Goal: Information Seeking & Learning: Find specific fact

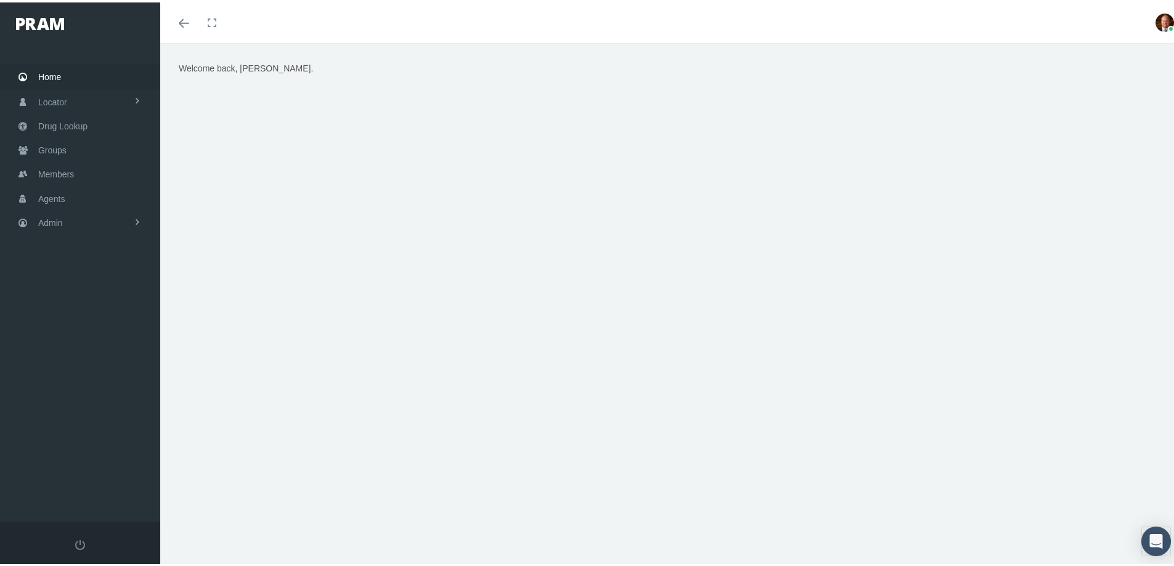
click at [57, 79] on span "Home" at bounding box center [49, 74] width 23 height 23
click at [70, 171] on span "Members" at bounding box center [56, 171] width 36 height 23
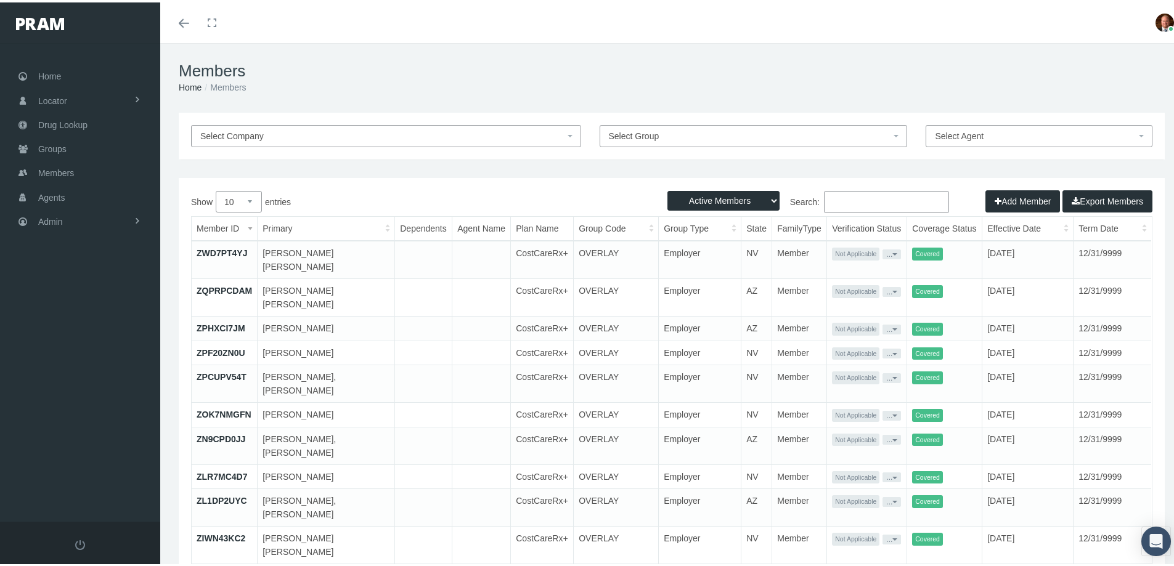
click at [851, 200] on input "Search:" at bounding box center [886, 200] width 125 height 22
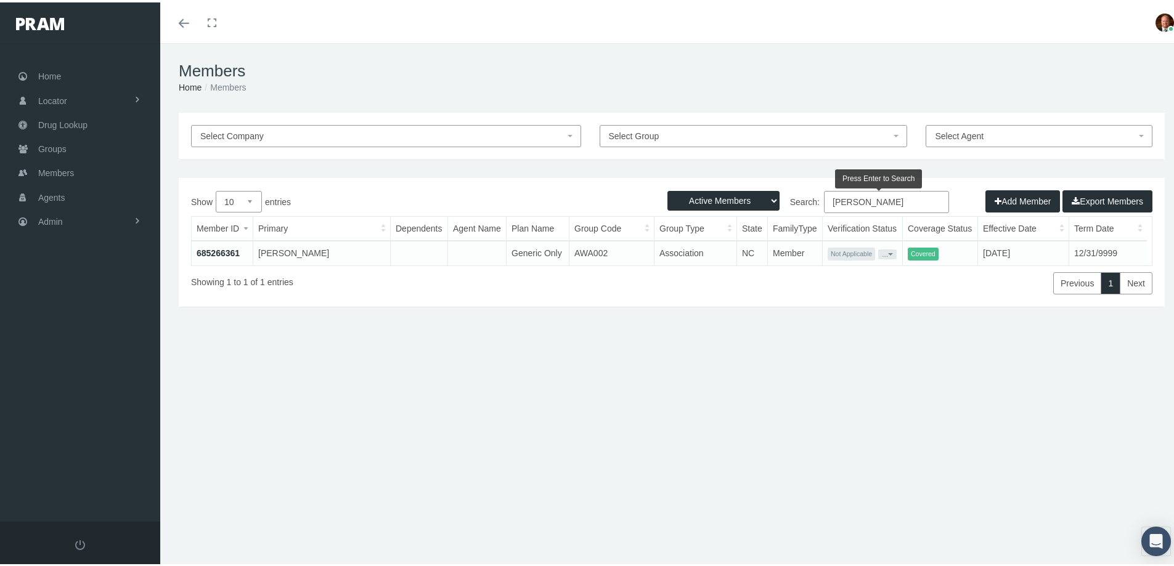
type input "craig sheehy"
click at [222, 249] on link "685266361" at bounding box center [218, 251] width 43 height 10
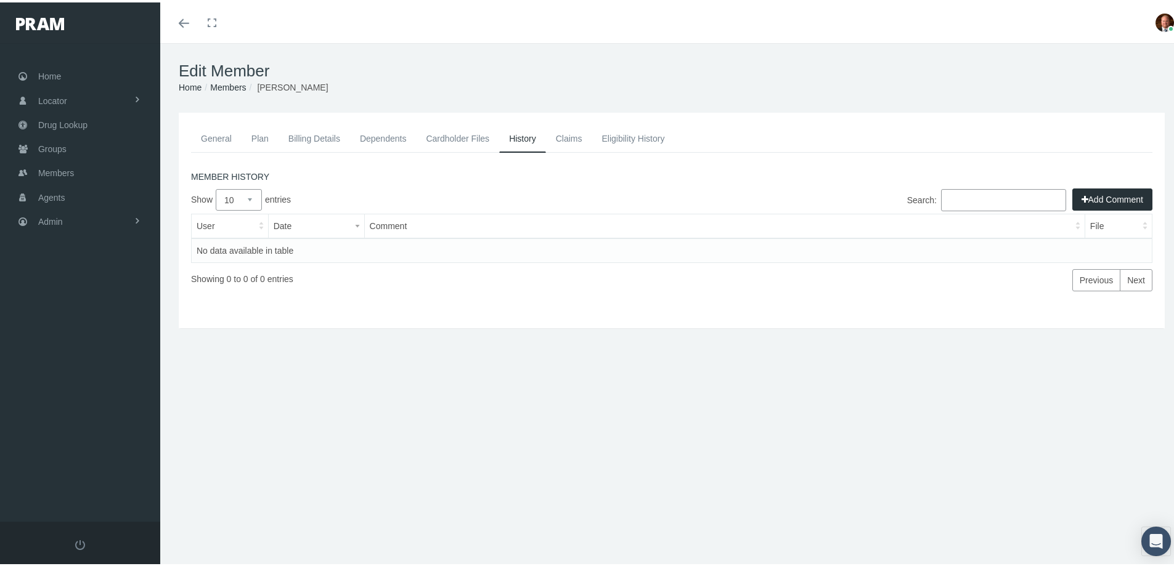
click at [452, 137] on link "Cardholder Files" at bounding box center [457, 136] width 83 height 27
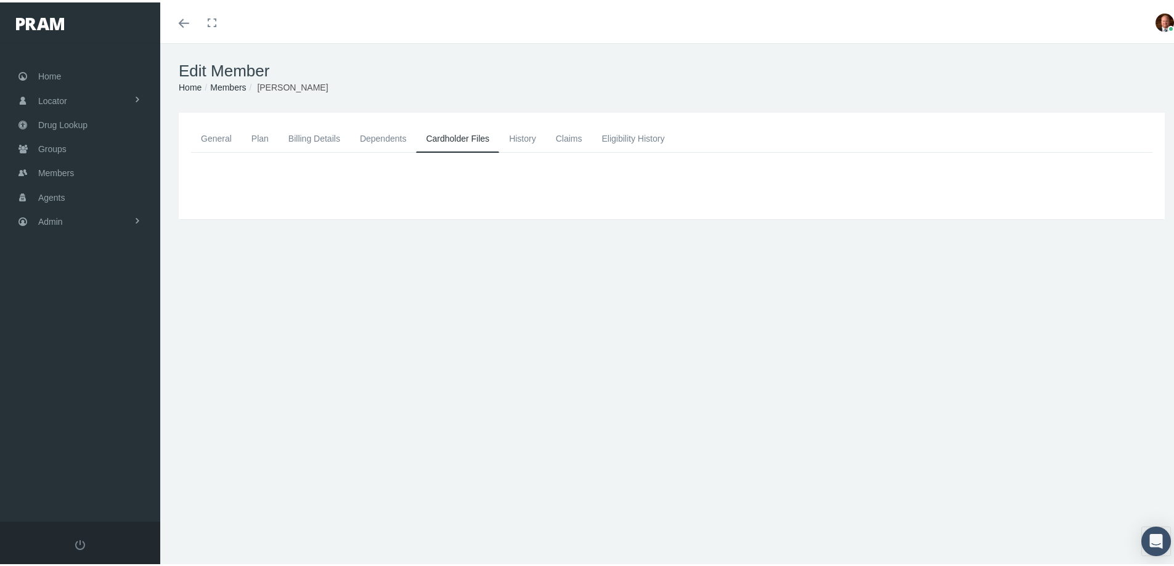
click at [216, 139] on link "General" at bounding box center [216, 136] width 51 height 27
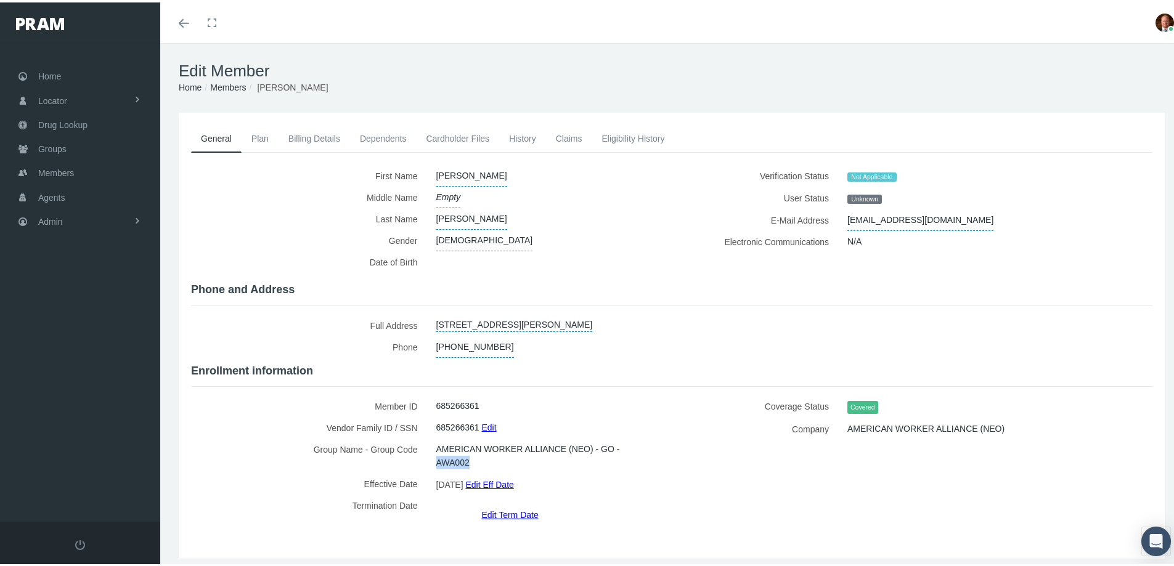
drag, startPoint x: 434, startPoint y: 458, endPoint x: 468, endPoint y: 462, distance: 33.4
click at [468, 462] on span "AMERICAN WORKER ALLIANCE (NEO) - GO - AWA002" at bounding box center [545, 453] width 218 height 35
copy span "AWA002"
click at [574, 267] on div at bounding box center [545, 261] width 236 height 25
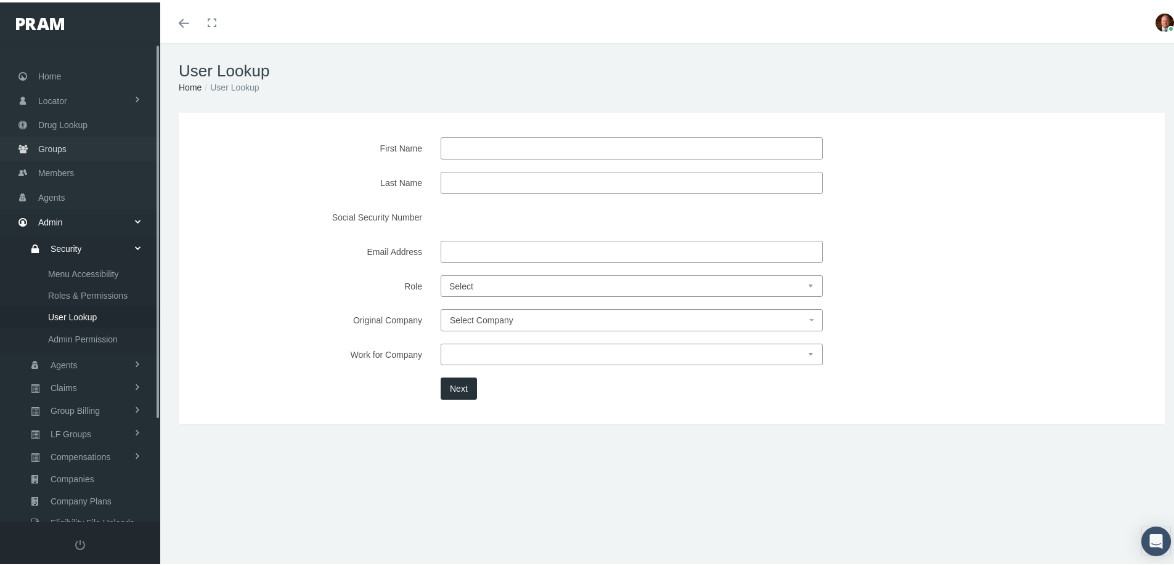
click at [61, 144] on span "Groups" at bounding box center [52, 146] width 28 height 23
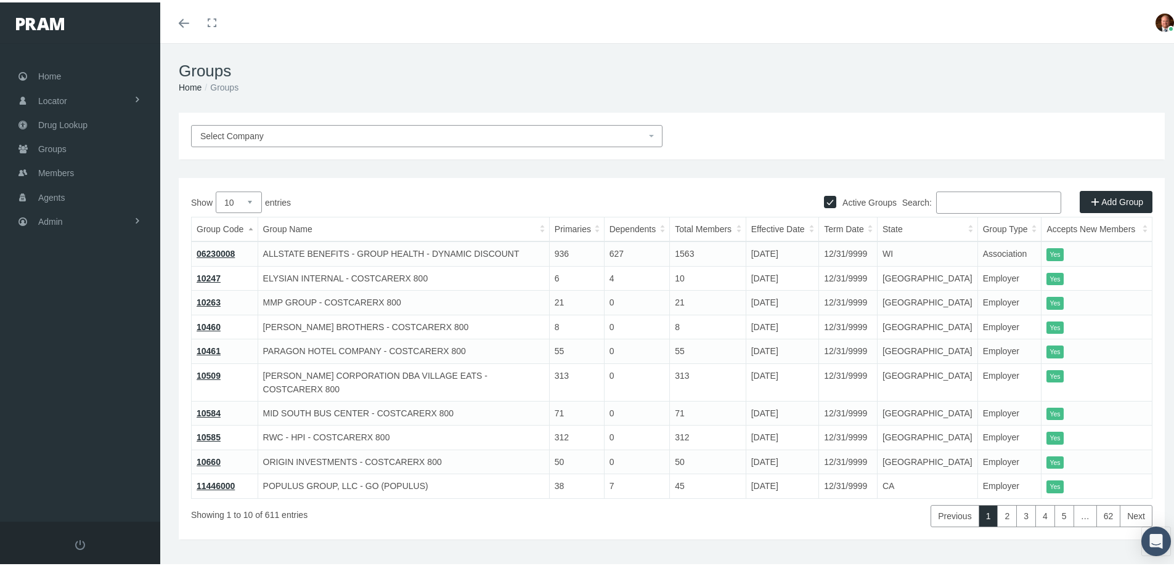
click at [950, 199] on input "Search:" at bounding box center [998, 200] width 125 height 22
paste input "AWA002"
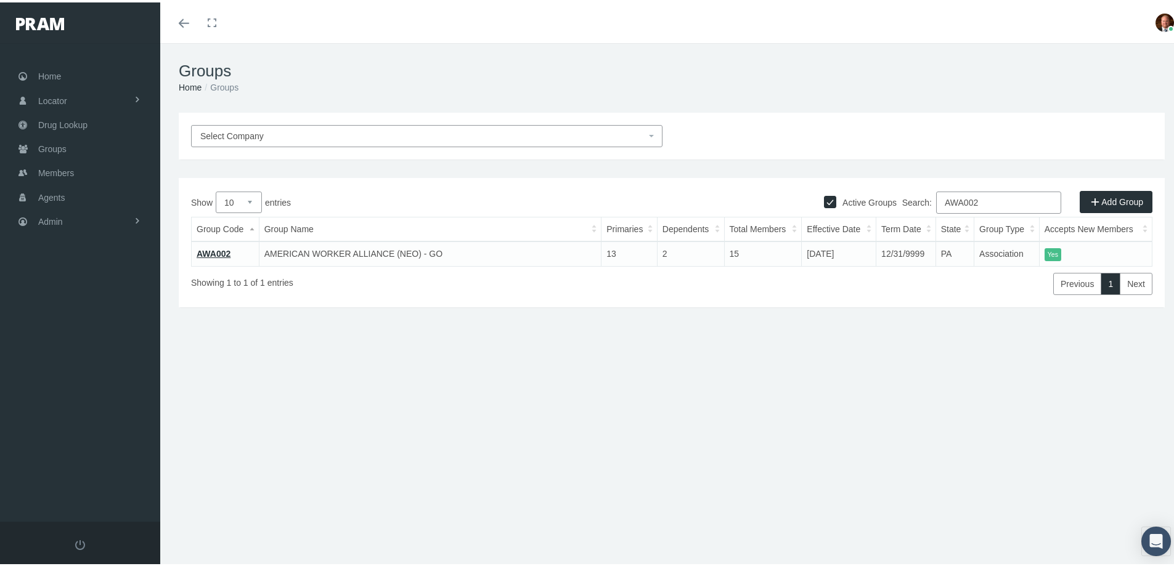
type input "AWA002"
click at [223, 251] on link "AWA002" at bounding box center [214, 251] width 34 height 10
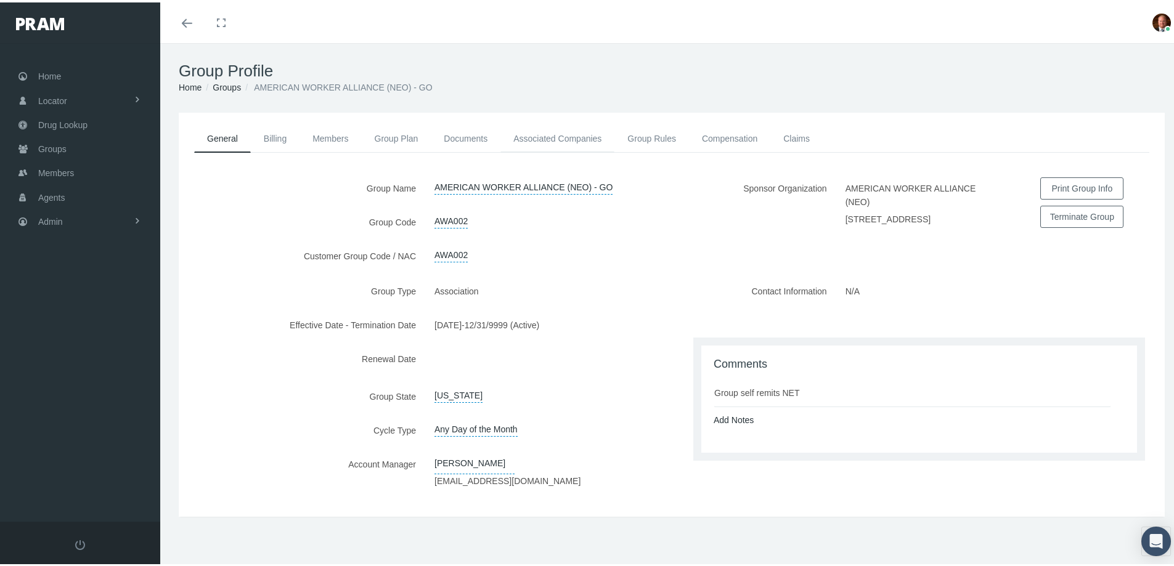
click at [548, 132] on link "Associated Companies" at bounding box center [557, 136] width 114 height 27
